Goal: Information Seeking & Learning: Learn about a topic

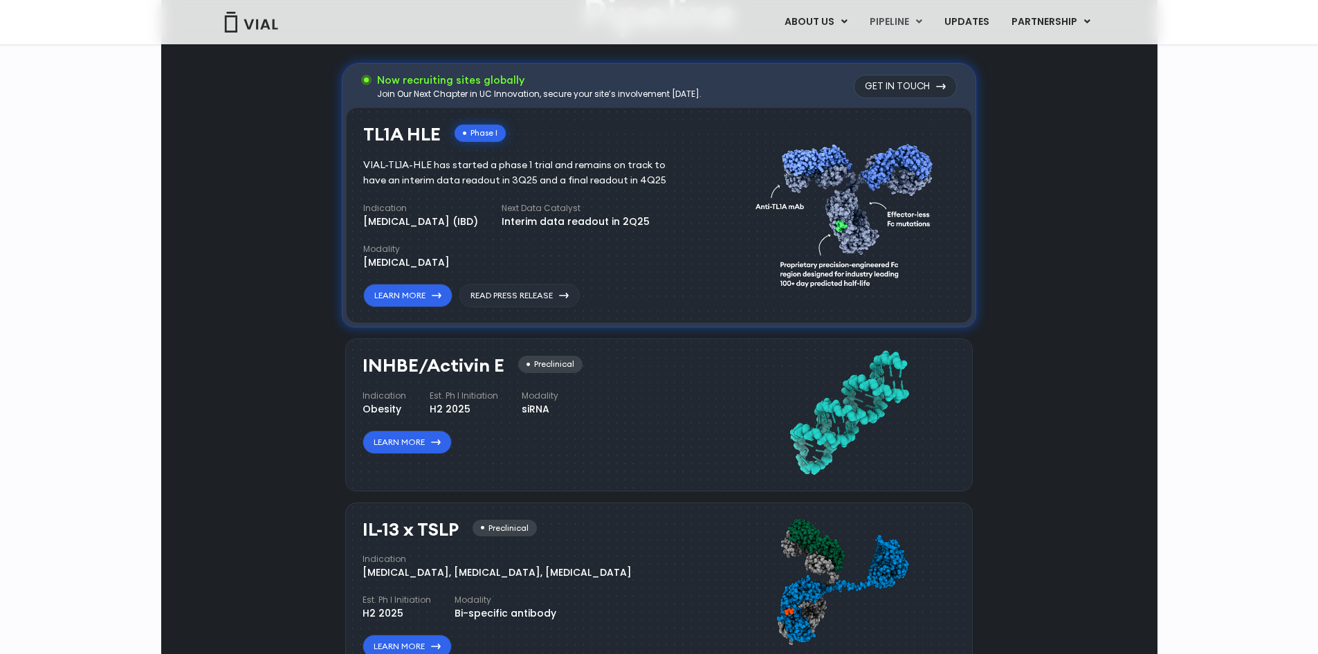
scroll to position [1012, 0]
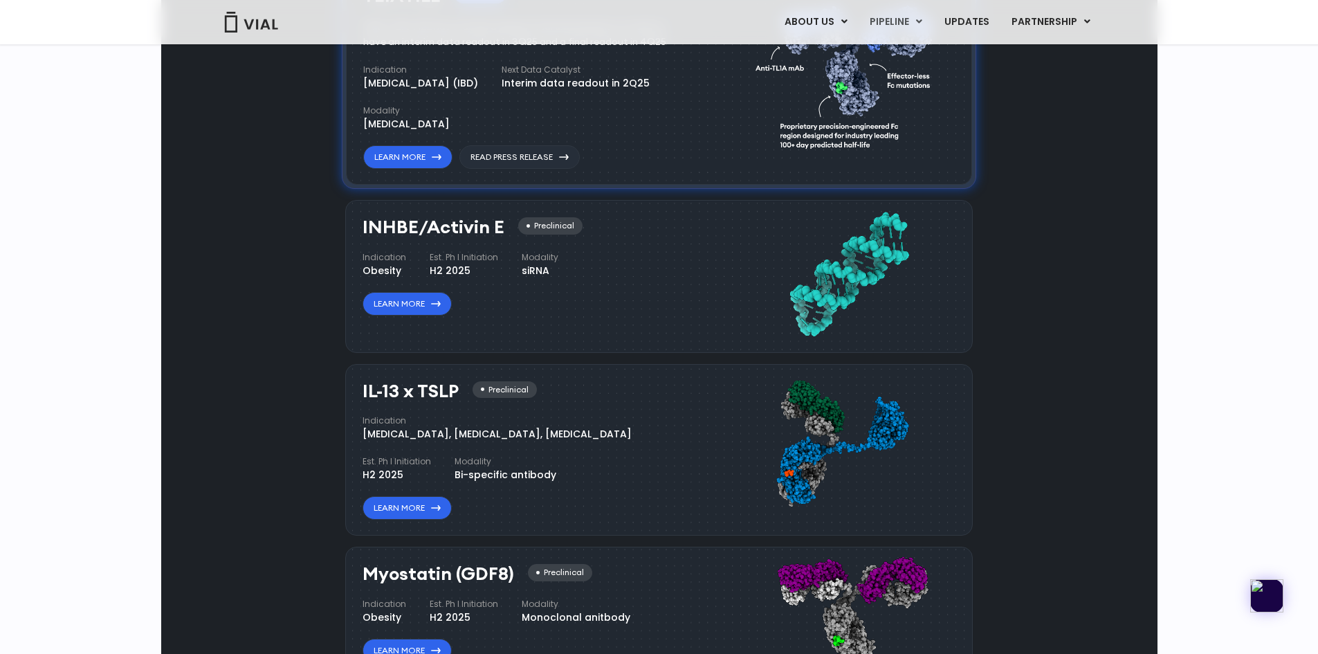
click at [1055, 358] on div "Pipeline Now recruiting sites globally Join Our Next Chapter in UC Innovation, …" at bounding box center [659, 359] width 965 height 1024
click at [420, 169] on link "Learn More" at bounding box center [407, 157] width 89 height 24
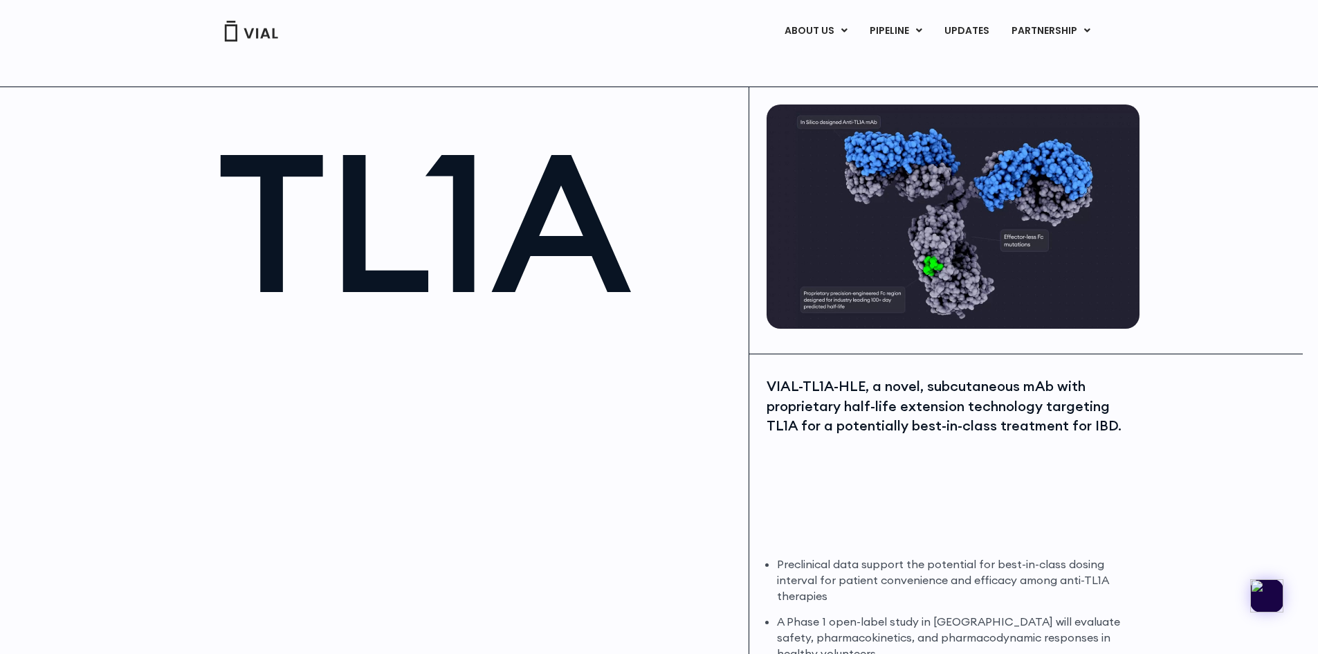
click at [1186, 139] on div "TL1A VIAL-TL1A-HLE, a novel, subcutaneous mAb with proprietary half-life extens…" at bounding box center [659, 408] width 1318 height 643
drag, startPoint x: 914, startPoint y: 396, endPoint x: 976, endPoint y: 394, distance: 62.3
click at [927, 395] on div "VIAL-TL1A-HLE, a novel, subcutaneous mAb with proprietary half-life extension t…" at bounding box center [952, 406] width 370 height 60
click at [977, 394] on div "VIAL-TL1A-HLE, a novel, subcutaneous mAb with proprietary half-life extension t…" at bounding box center [952, 406] width 370 height 60
click at [869, 416] on div "VIAL-TL1A-HLE, a novel, subcutaneous mAb with proprietary half-life extension t…" at bounding box center [952, 406] width 370 height 60
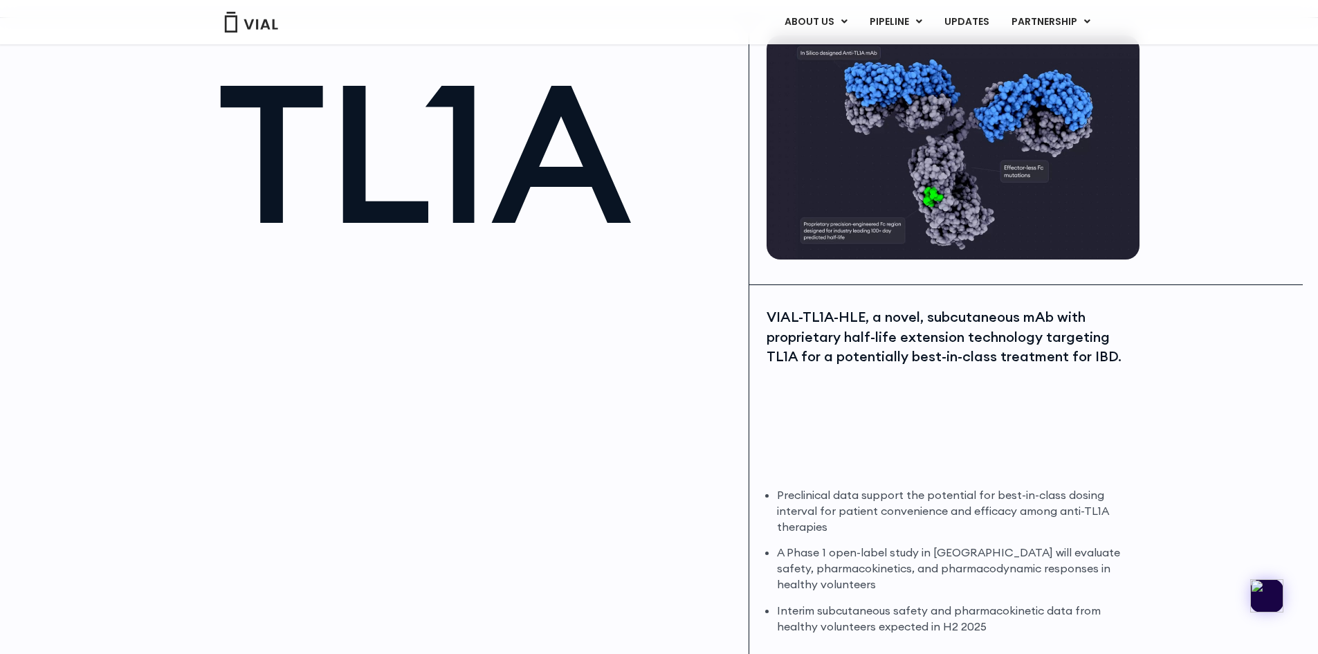
scroll to position [138, 0]
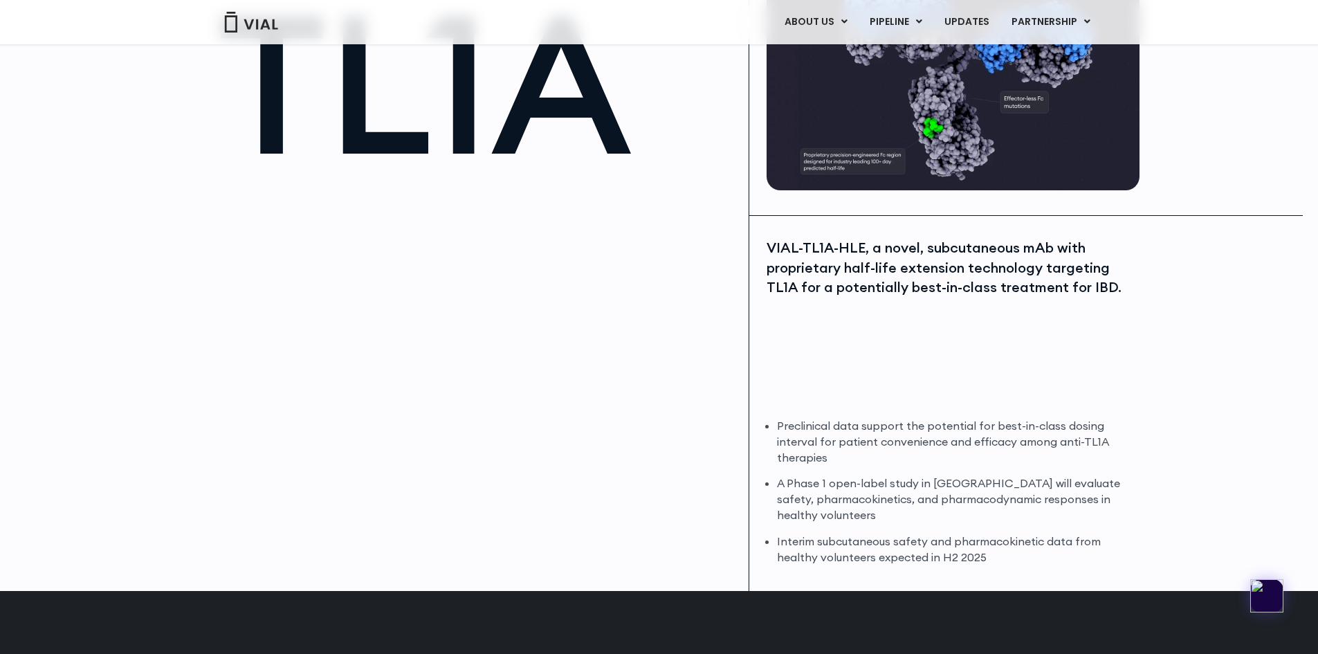
drag, startPoint x: 881, startPoint y: 450, endPoint x: 913, endPoint y: 450, distance: 31.8
click at [912, 451] on li "Preclinical data support the potential for best-in-class dosing interval for pa…" at bounding box center [956, 442] width 359 height 48
drag, startPoint x: 792, startPoint y: 487, endPoint x: 839, endPoint y: 486, distance: 46.4
click at [832, 486] on li "A Phase 1 open-label study in Australia will evaluate safety, pharmacokinetics,…" at bounding box center [956, 499] width 359 height 48
click at [860, 486] on li "A Phase 1 open-label study in Australia will evaluate safety, pharmacokinetics,…" at bounding box center [956, 499] width 359 height 48
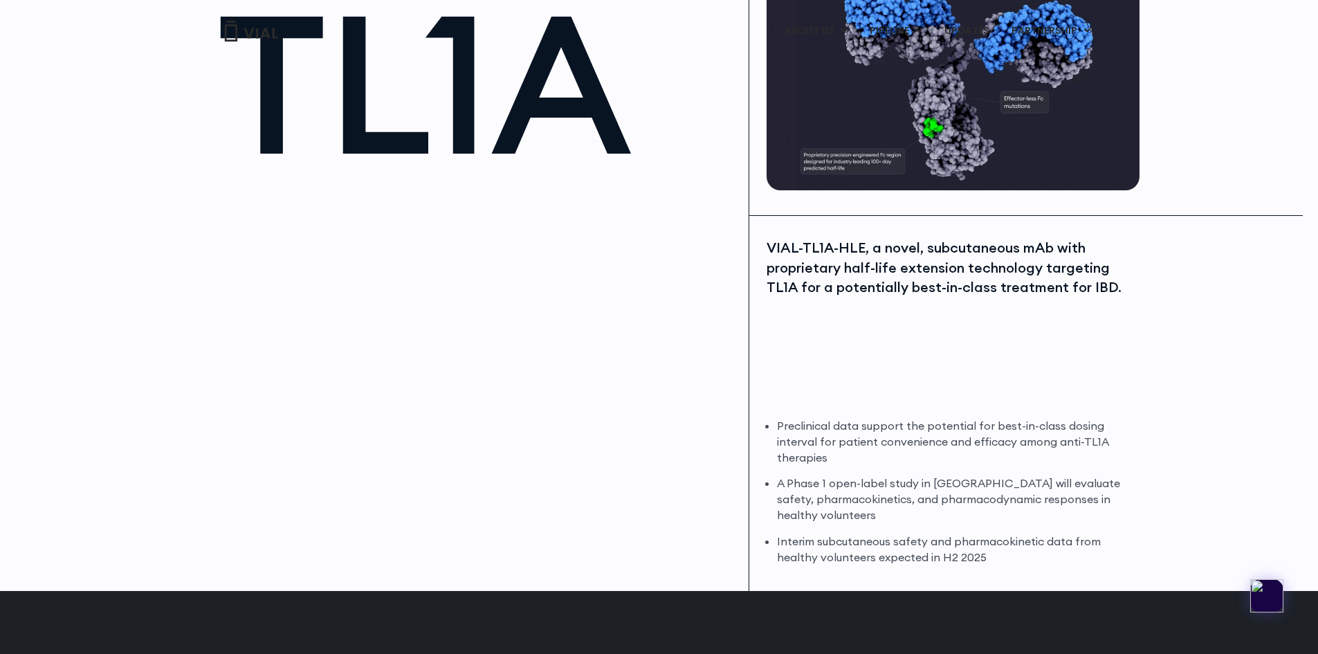
scroll to position [0, 0]
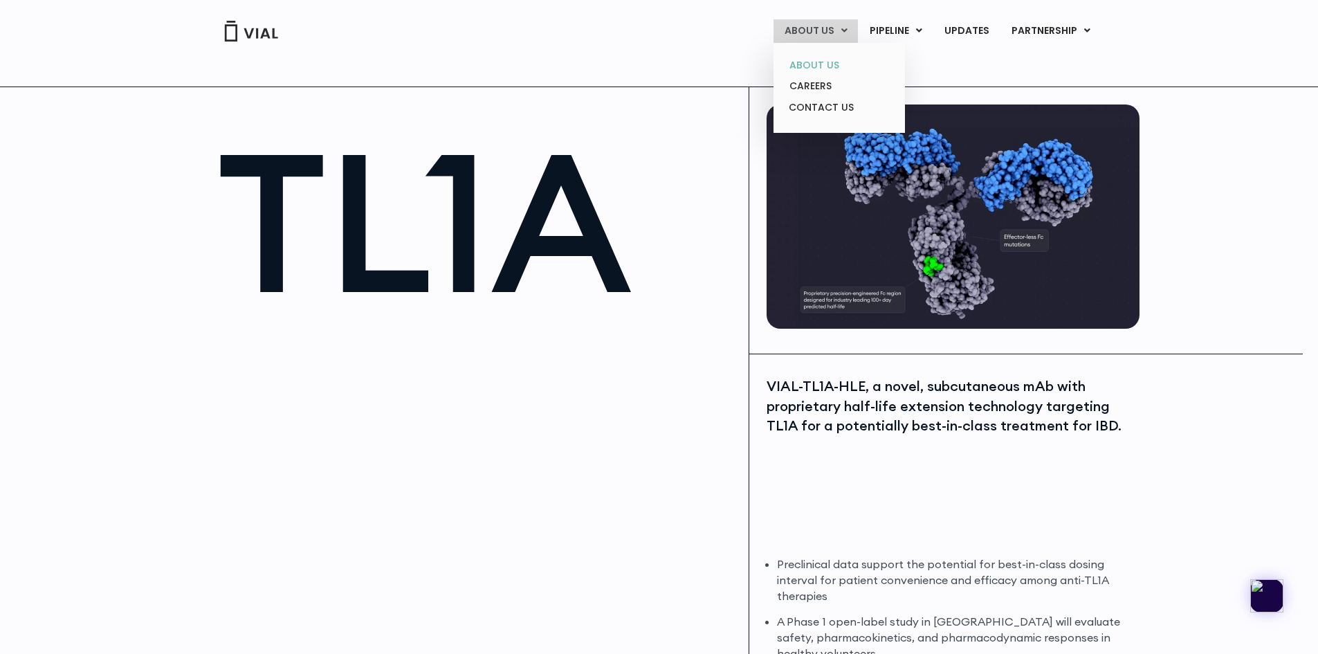
click at [826, 67] on link "ABOUT US" at bounding box center [839, 65] width 121 height 21
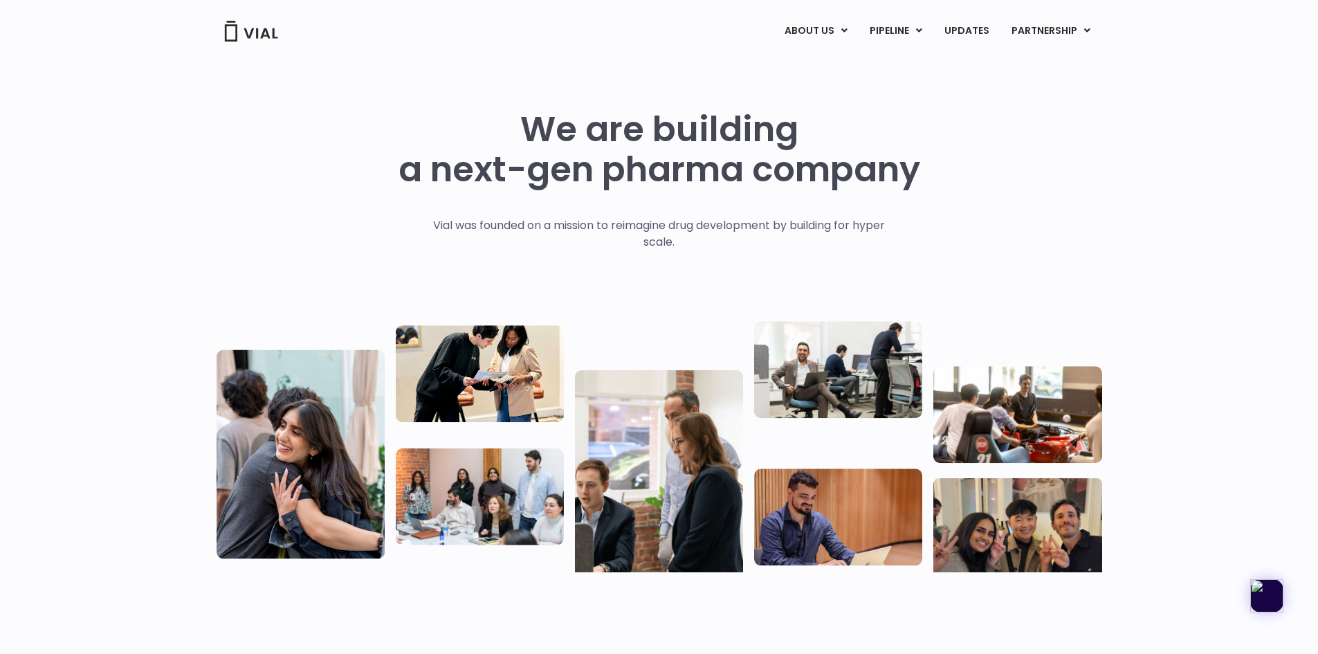
drag, startPoint x: 547, startPoint y: 123, endPoint x: 683, endPoint y: 111, distance: 136.2
click at [601, 121] on h1 "We are building a next-gen pharma company" at bounding box center [660, 149] width 522 height 80
click at [700, 168] on h1 "We are building a next-gen pharma company" at bounding box center [660, 149] width 522 height 80
click at [841, 171] on h1 "We are building a next-gen pharma company" at bounding box center [660, 149] width 522 height 80
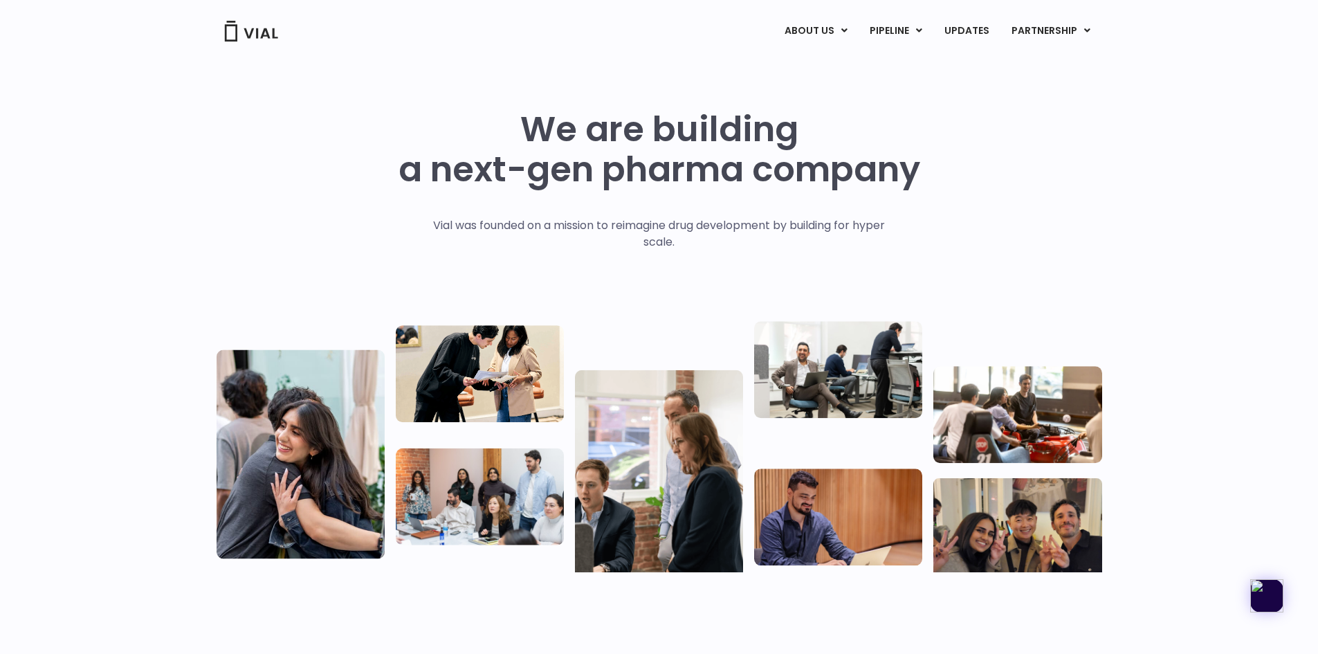
click at [269, 25] on img at bounding box center [251, 31] width 55 height 21
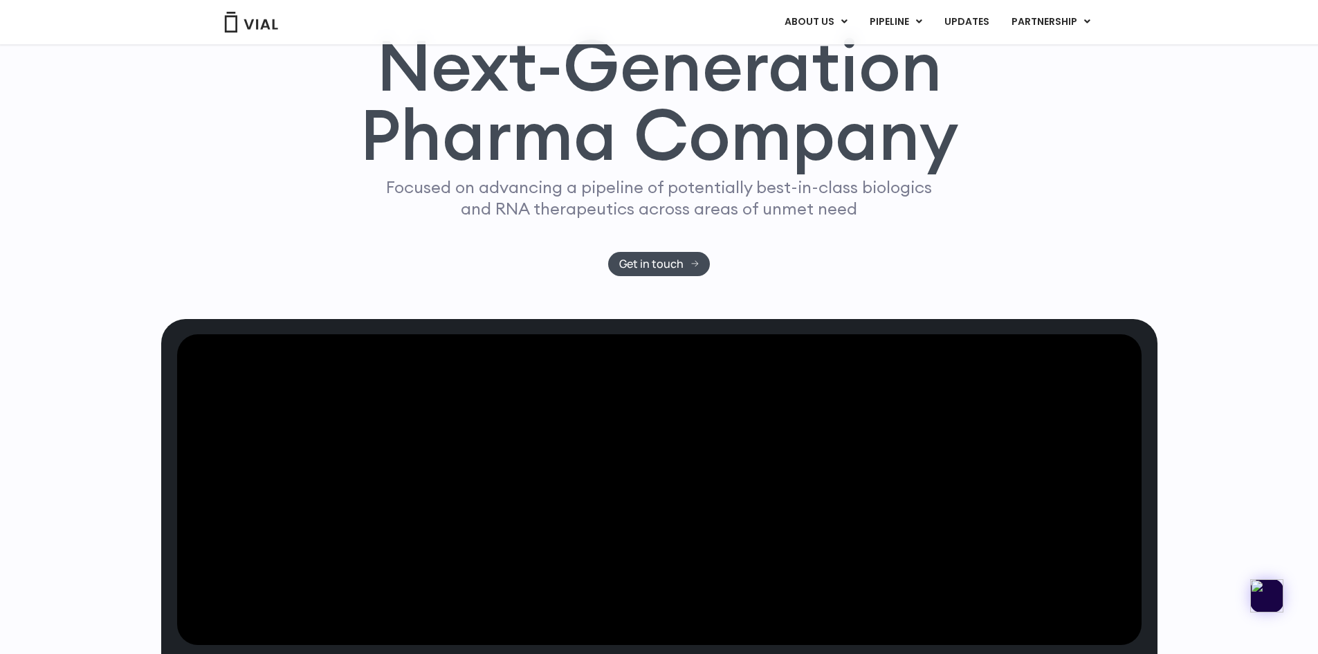
scroll to position [208, 0]
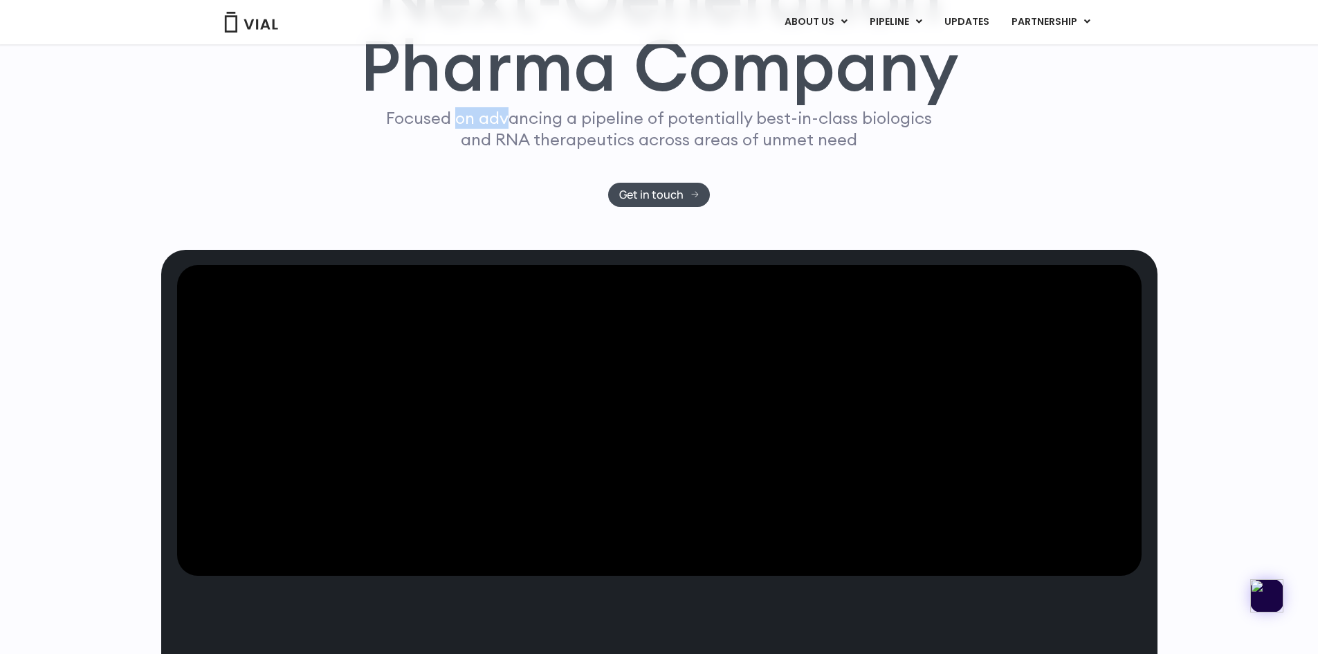
drag, startPoint x: 479, startPoint y: 258, endPoint x: 534, endPoint y: 258, distance: 55.4
click at [527, 150] on p "Focused on advancing a pipeline of potentially best-in-class biologics and RNA …" at bounding box center [660, 128] width 558 height 43
click at [577, 150] on p "Focused on advancing a pipeline of potentially best-in-class biologics and RNA …" at bounding box center [660, 128] width 558 height 43
click at [669, 150] on p "Focused on advancing a pipeline of potentially best-in-class biologics and RNA …" at bounding box center [660, 128] width 558 height 43
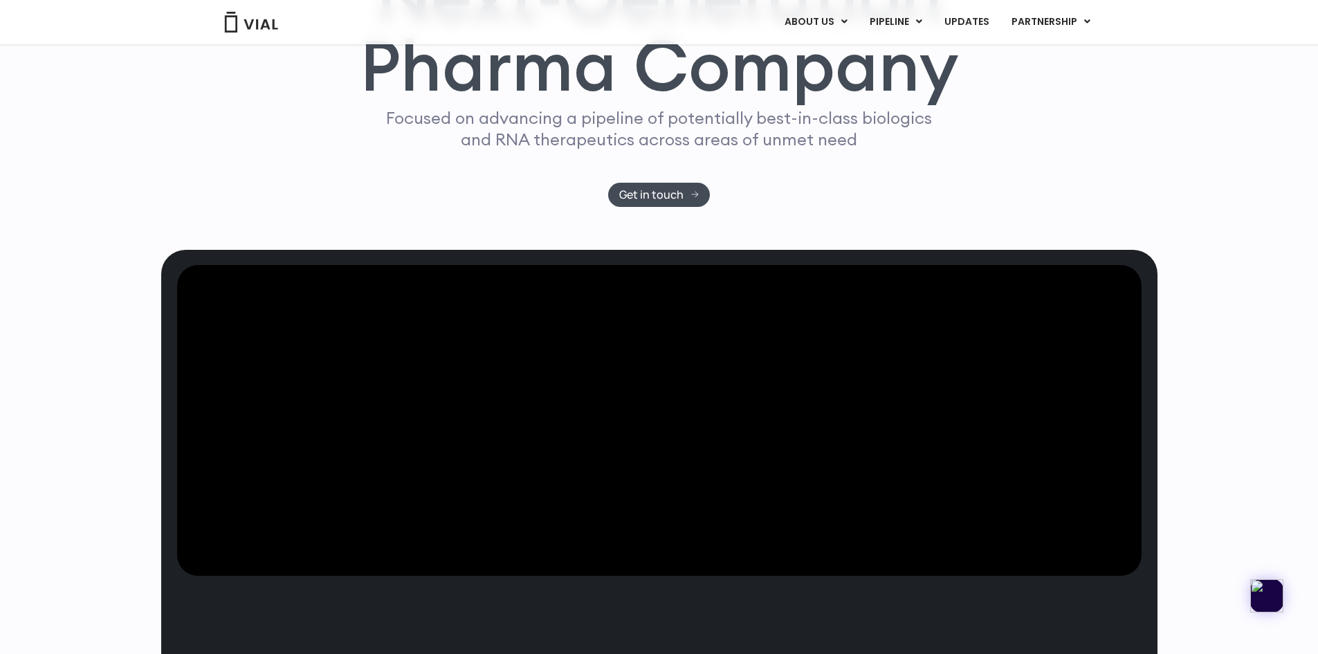
click at [671, 150] on p "Focused on advancing a pipeline of potentially best-in-class biologics and RNA …" at bounding box center [660, 128] width 558 height 43
click at [802, 150] on p "Focused on advancing a pipeline of potentially best-in-class biologics and RNA …" at bounding box center [660, 128] width 558 height 43
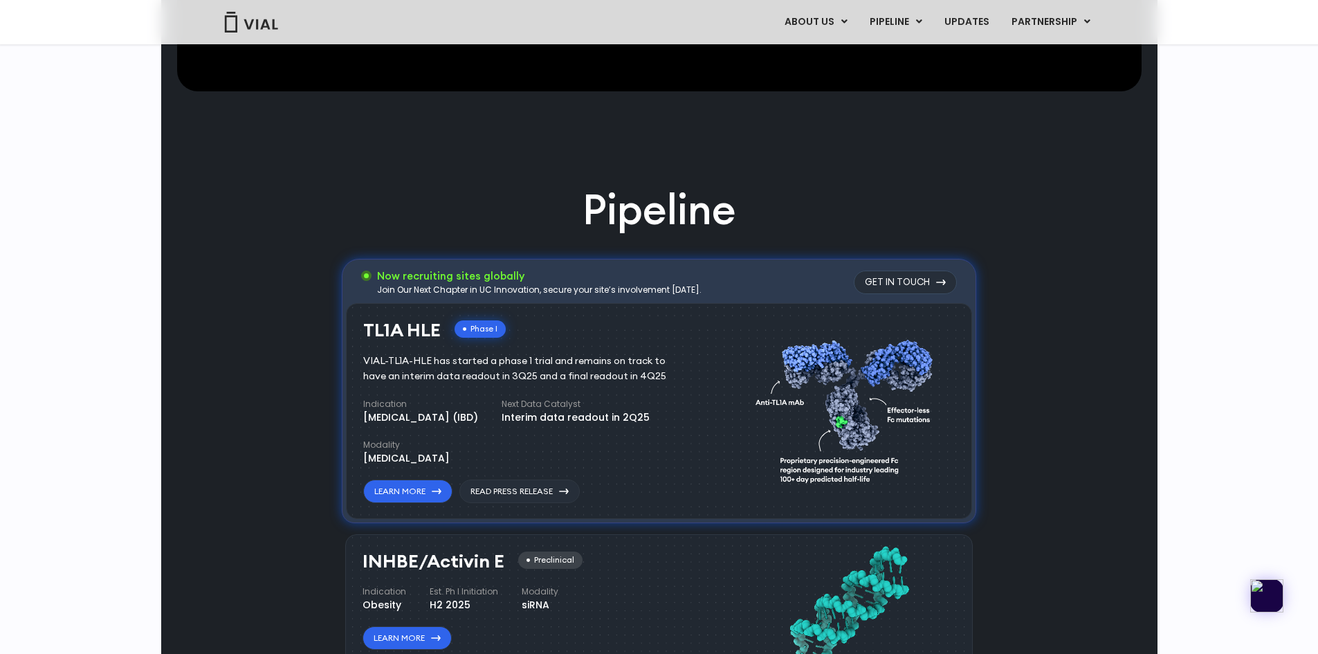
scroll to position [761, 0]
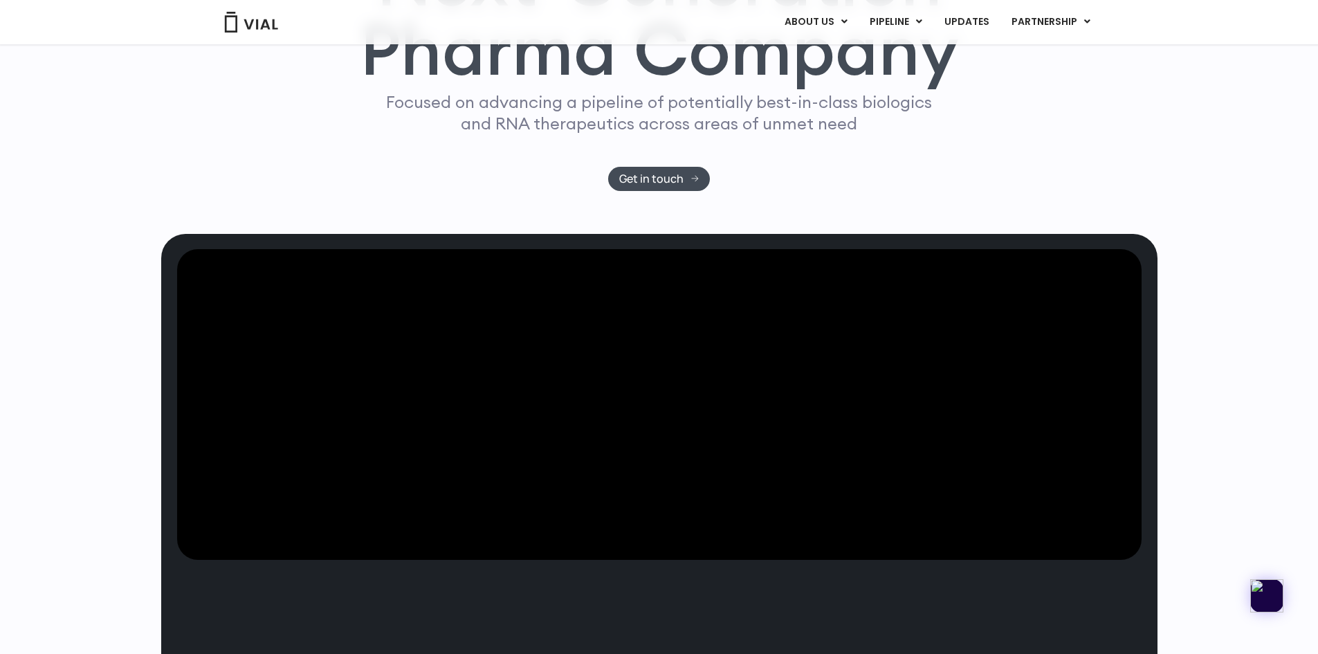
scroll to position [0, 0]
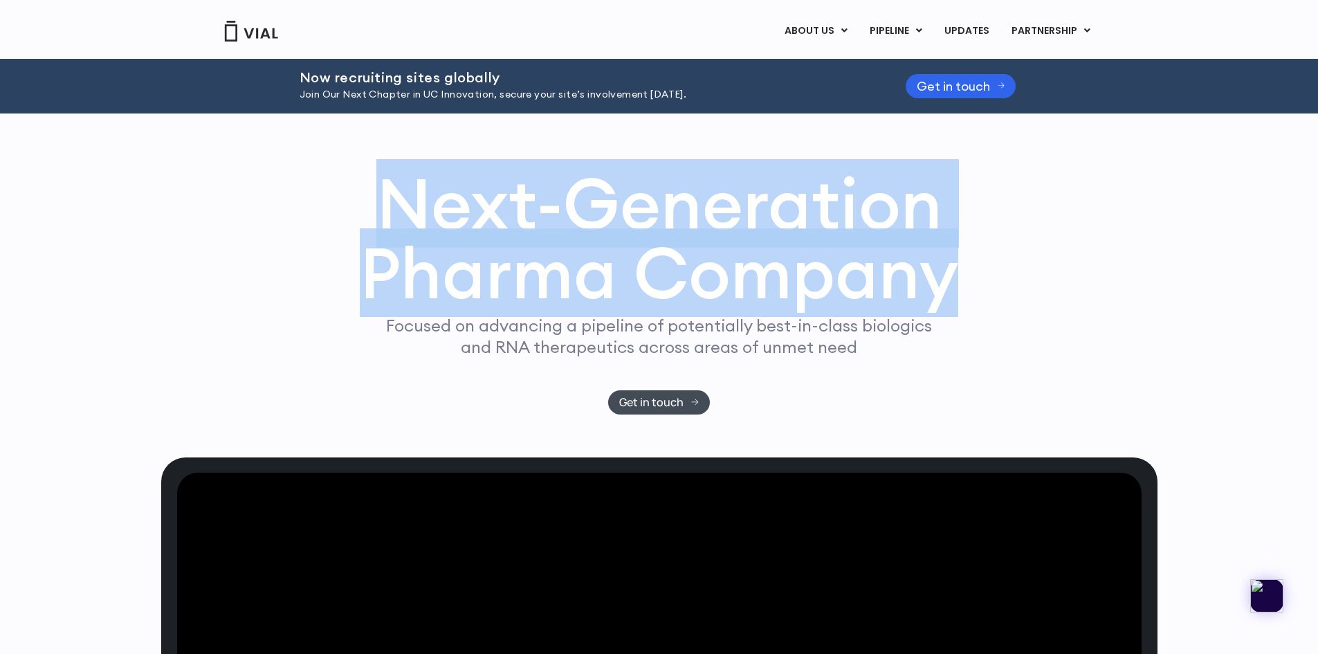
drag, startPoint x: 381, startPoint y: 345, endPoint x: 959, endPoint y: 400, distance: 580.5
click at [955, 309] on h1 "Next-Generation Pharma Company" at bounding box center [659, 239] width 599 height 140
click at [990, 412] on div "Next-Generation Pharma Company Focused on advancing a pipeline of potentially b…" at bounding box center [660, 292] width 886 height 246
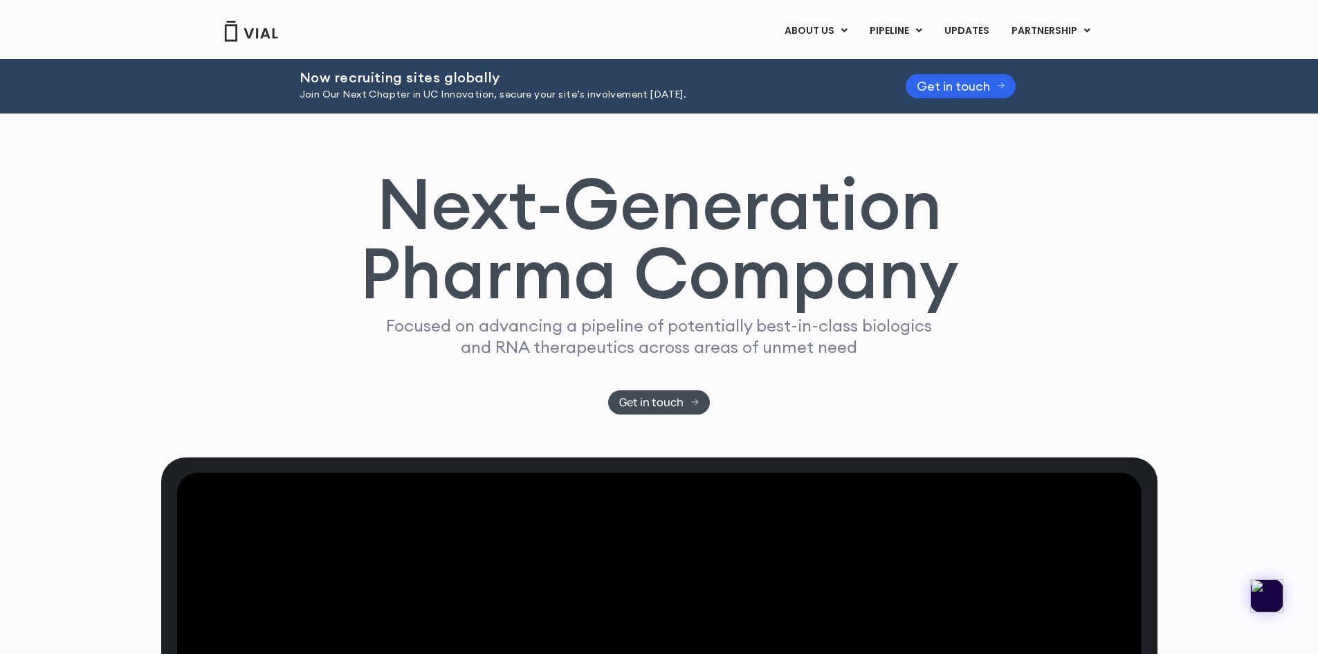
click at [1074, 294] on div "Next-Generation Pharma Company Focused on advancing a pipeline of potentially b…" at bounding box center [659, 286] width 997 height 344
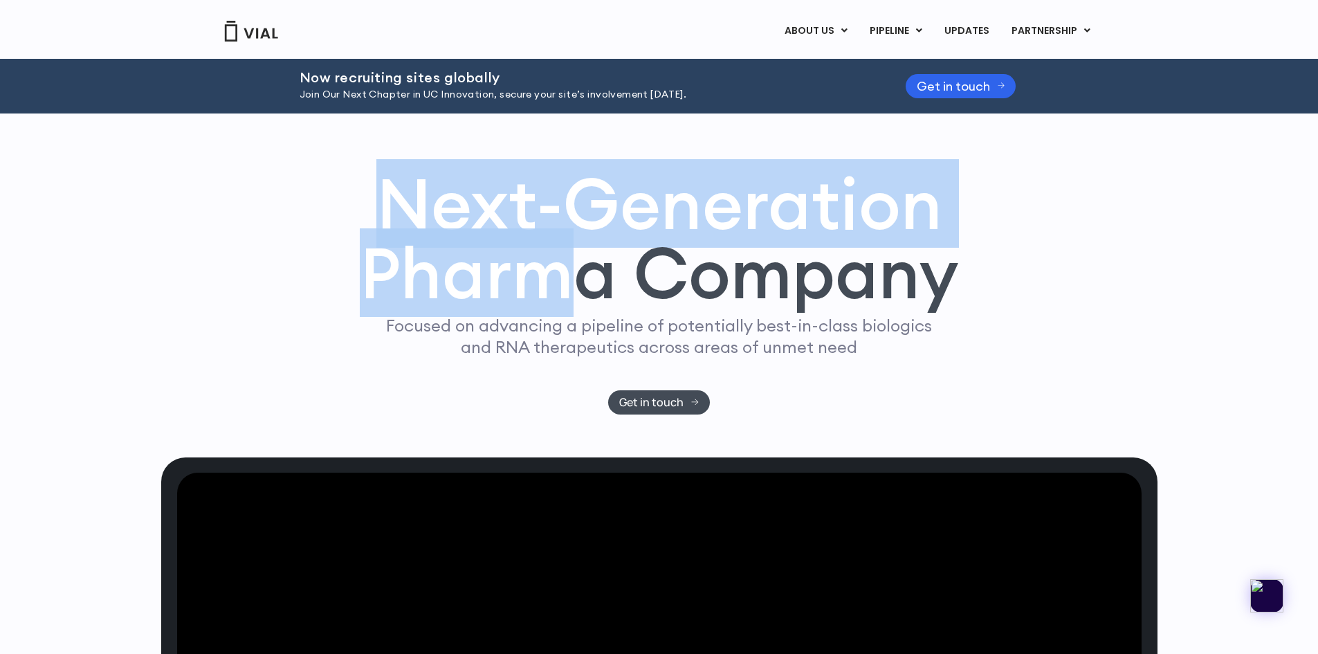
drag, startPoint x: 459, startPoint y: 359, endPoint x: 730, endPoint y: 406, distance: 275.3
click at [680, 309] on h1 "Next-Generation Pharma Company" at bounding box center [659, 239] width 599 height 140
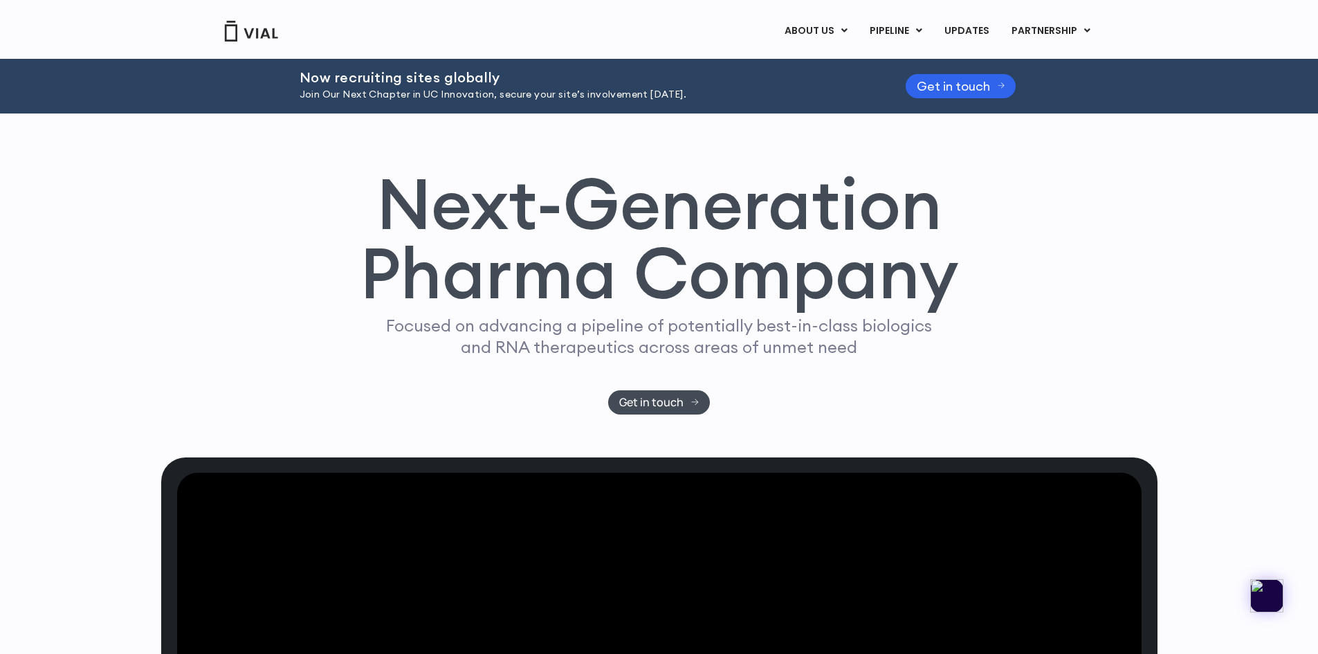
click at [773, 309] on h1 "Next-Generation Pharma Company" at bounding box center [659, 239] width 599 height 140
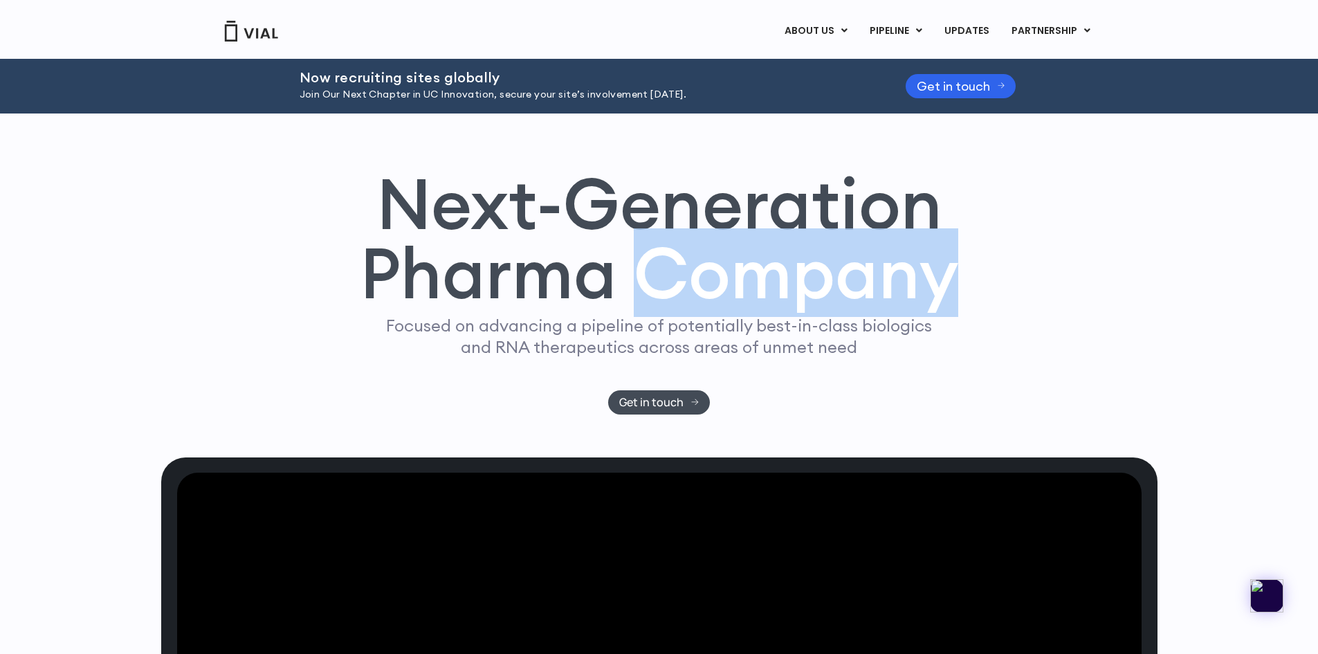
click at [773, 309] on h1 "Next-Generation Pharma Company" at bounding box center [659, 239] width 599 height 140
click at [1035, 415] on div "Next-Generation Pharma Company Focused on advancing a pipeline of potentially b…" at bounding box center [660, 292] width 886 height 246
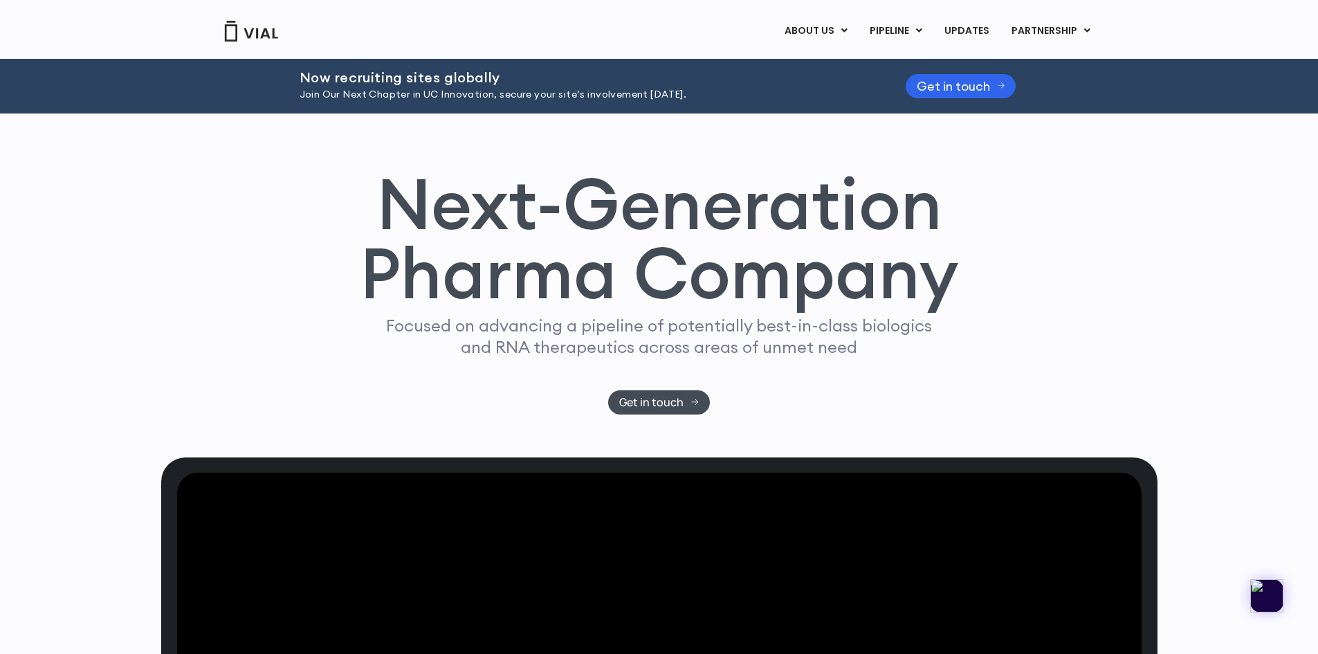
click at [1044, 346] on div "Next-Generation Pharma Company Focused on advancing a pipeline of potentially b…" at bounding box center [660, 292] width 886 height 246
click at [773, 119] on div "Next-Generation Pharma Company Focused on advancing a pipeline of potentially b…" at bounding box center [659, 286] width 997 height 344
